Goal: Information Seeking & Learning: Learn about a topic

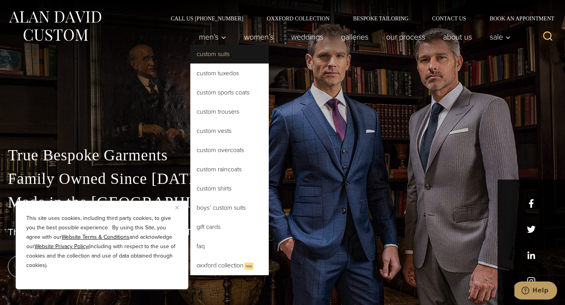
click at [202, 58] on link "Custom Suits" at bounding box center [229, 54] width 79 height 19
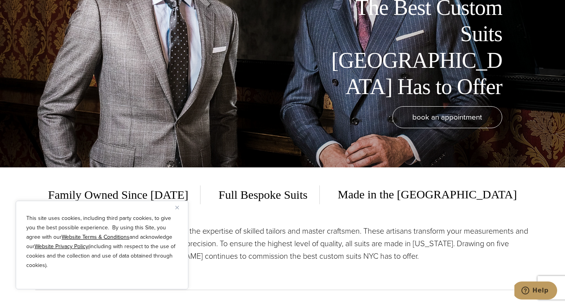
scroll to position [155, 0]
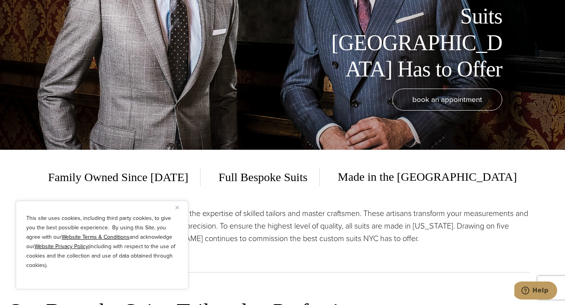
click at [177, 207] on img "Close" at bounding box center [177, 208] width 4 height 4
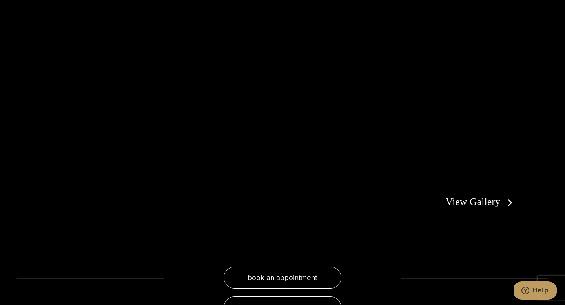
scroll to position [1452, 0]
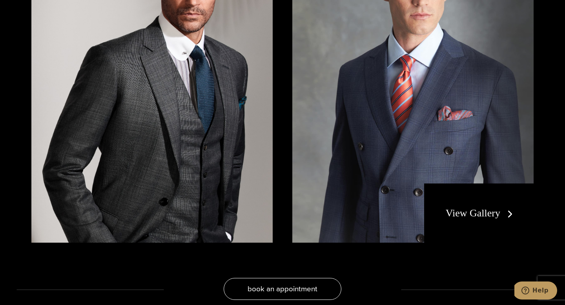
click at [482, 208] on link "View Gallery" at bounding box center [481, 213] width 70 height 11
click at [485, 208] on link "View Gallery" at bounding box center [481, 213] width 70 height 11
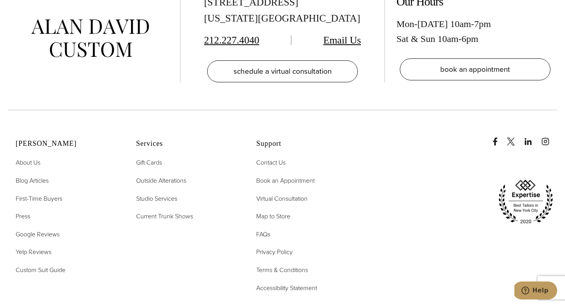
scroll to position [3950, 0]
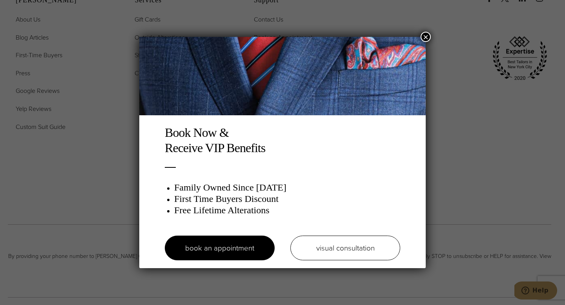
click at [420, 40] on img at bounding box center [282, 76] width 287 height 79
click at [426, 39] on button "×" at bounding box center [426, 37] width 10 height 10
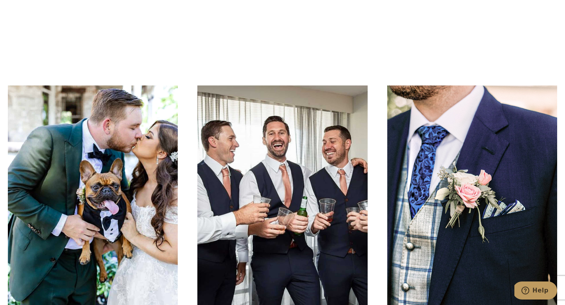
scroll to position [3473, 0]
